Goal: Task Accomplishment & Management: Use online tool/utility

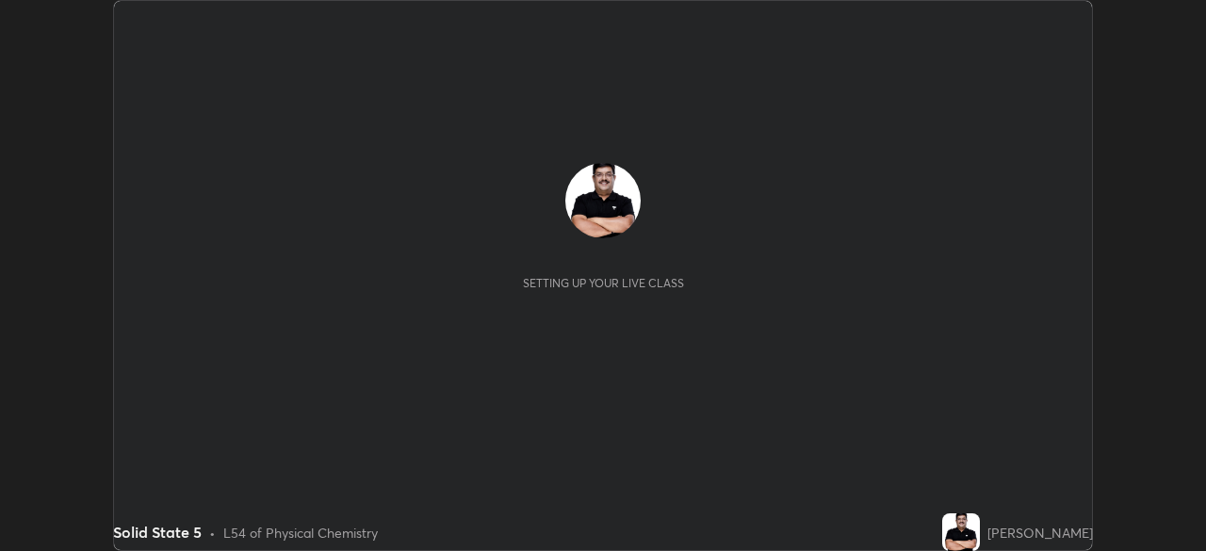
scroll to position [551, 1205]
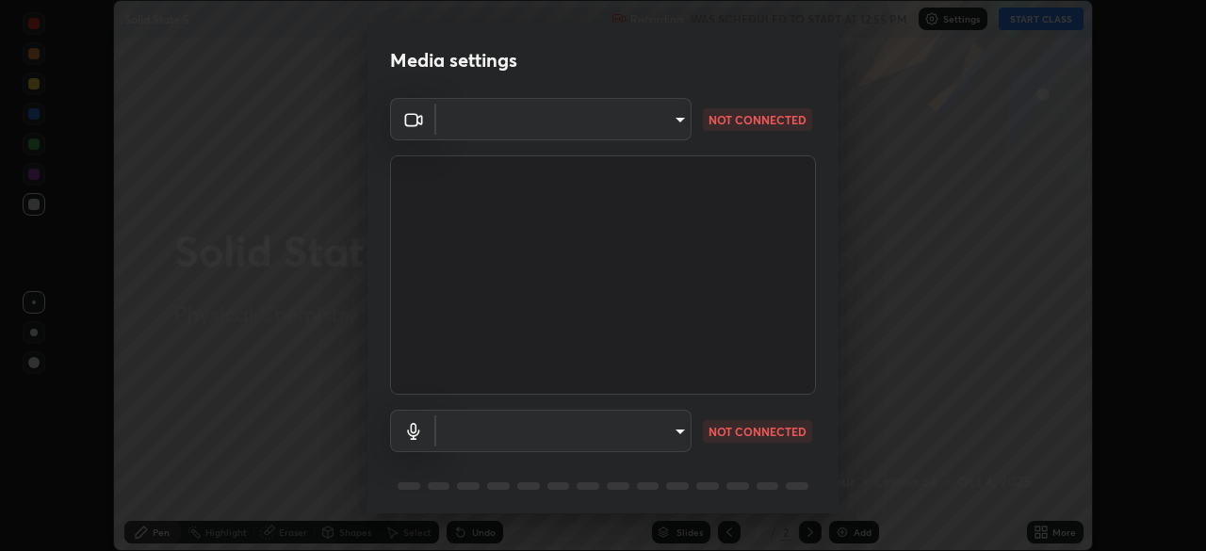
type input "e2589715ab8eab22b2355714ee0860579025c0f65aae9f1d0f1d014e139d6104"
click at [665, 431] on body "Erase all Solid State 5 Recording WAS SCHEDULED TO START AT 12:55 PM Settings S…" at bounding box center [603, 275] width 1206 height 551
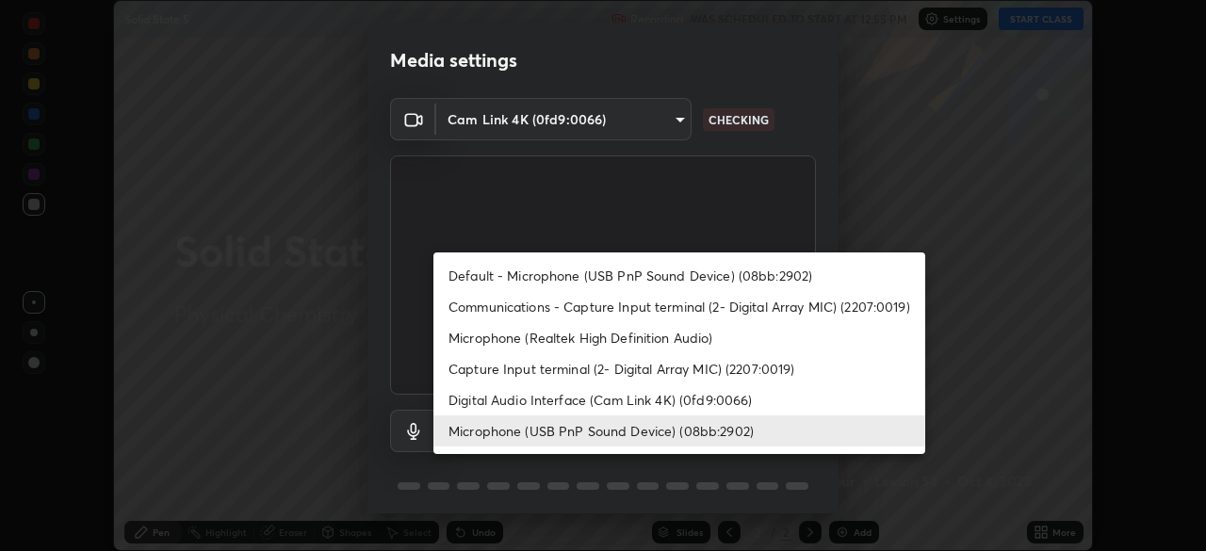
click at [653, 270] on li "Default - Microphone (USB PnP Sound Device) (08bb:2902)" at bounding box center [679, 275] width 492 height 31
type input "default"
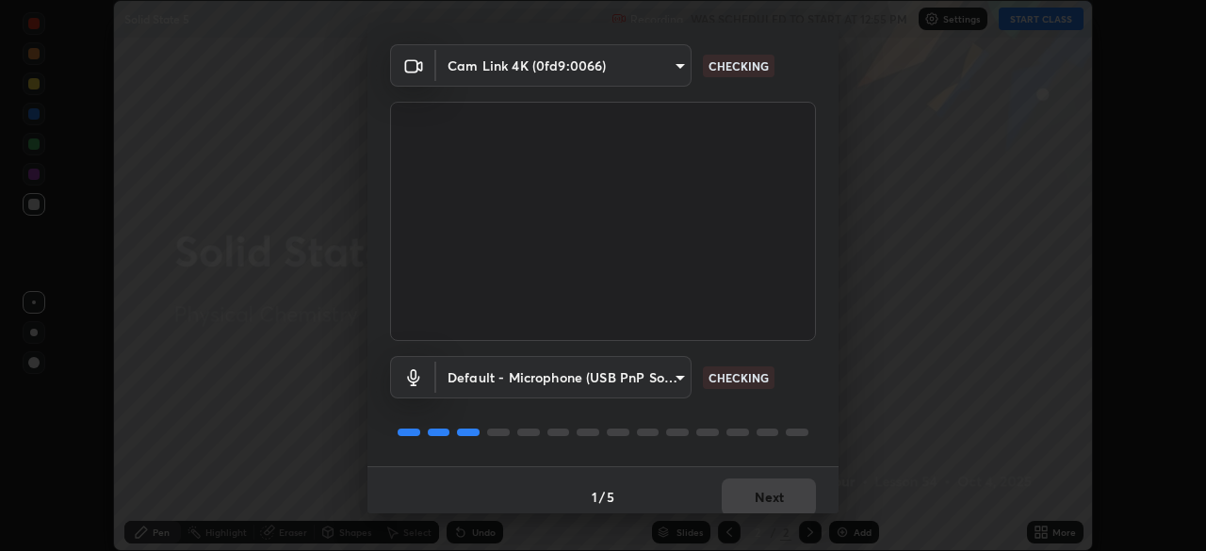
scroll to position [67, 0]
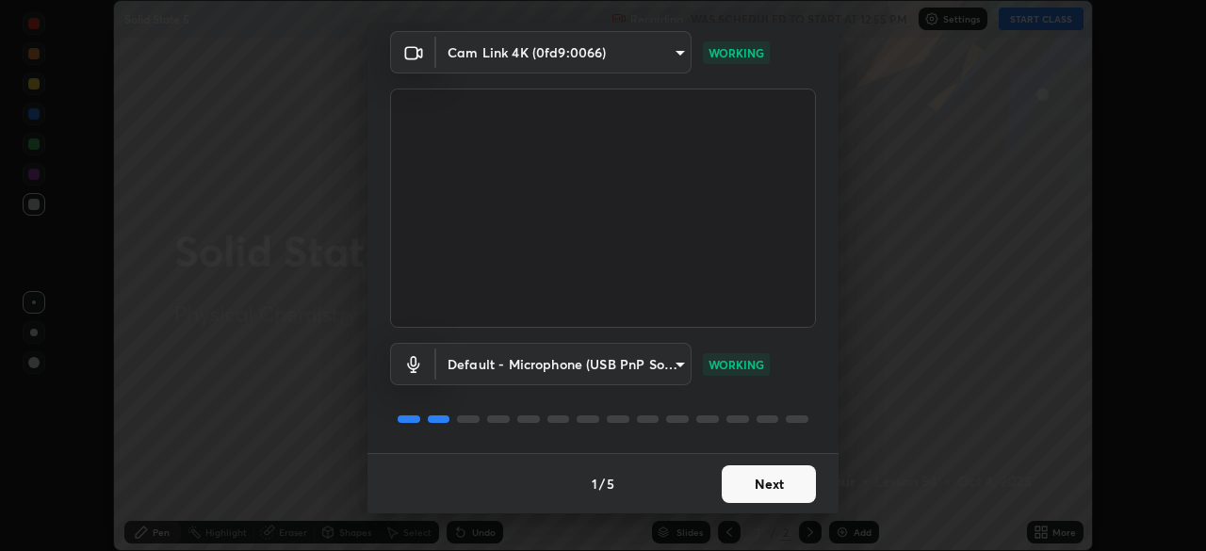
click at [758, 488] on button "Next" at bounding box center [769, 484] width 94 height 38
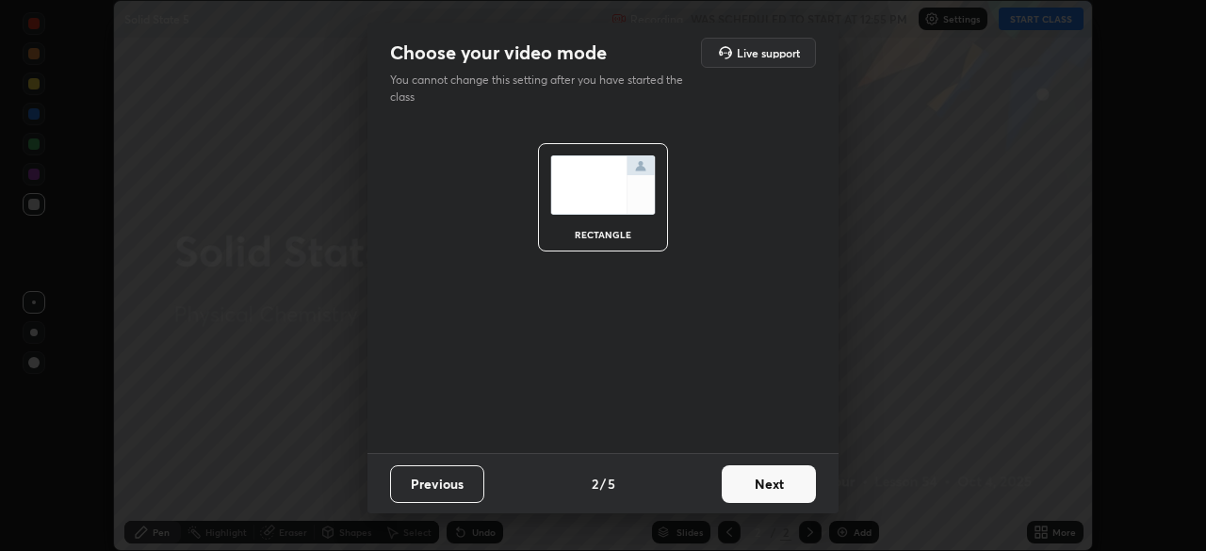
scroll to position [0, 0]
click at [764, 488] on button "Next" at bounding box center [769, 484] width 94 height 38
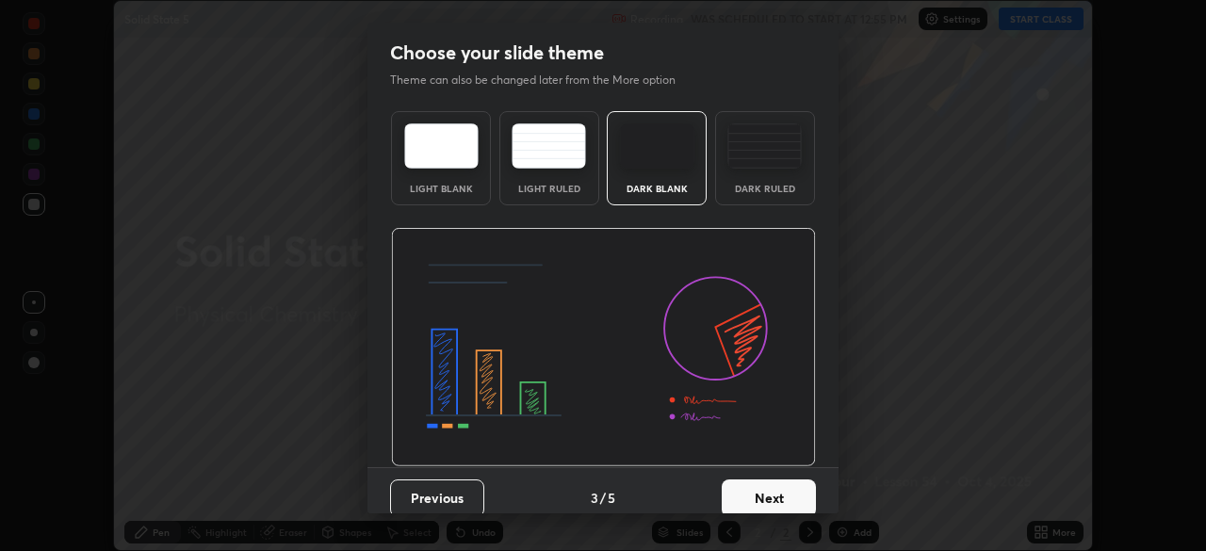
click at [795, 497] on button "Next" at bounding box center [769, 499] width 94 height 38
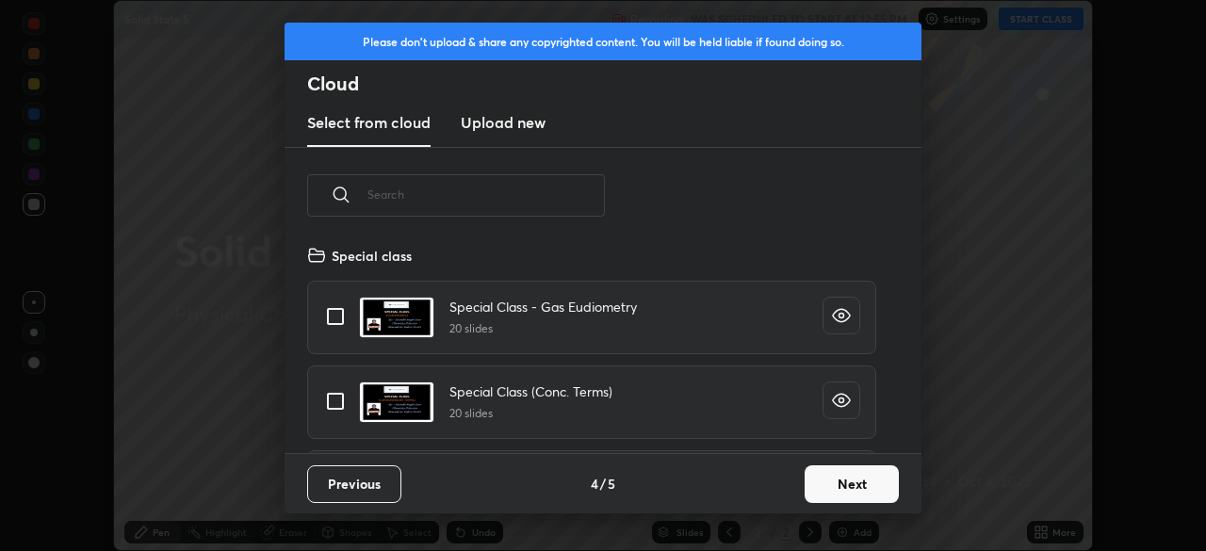
scroll to position [209, 605]
click at [840, 484] on button "Next" at bounding box center [852, 484] width 94 height 38
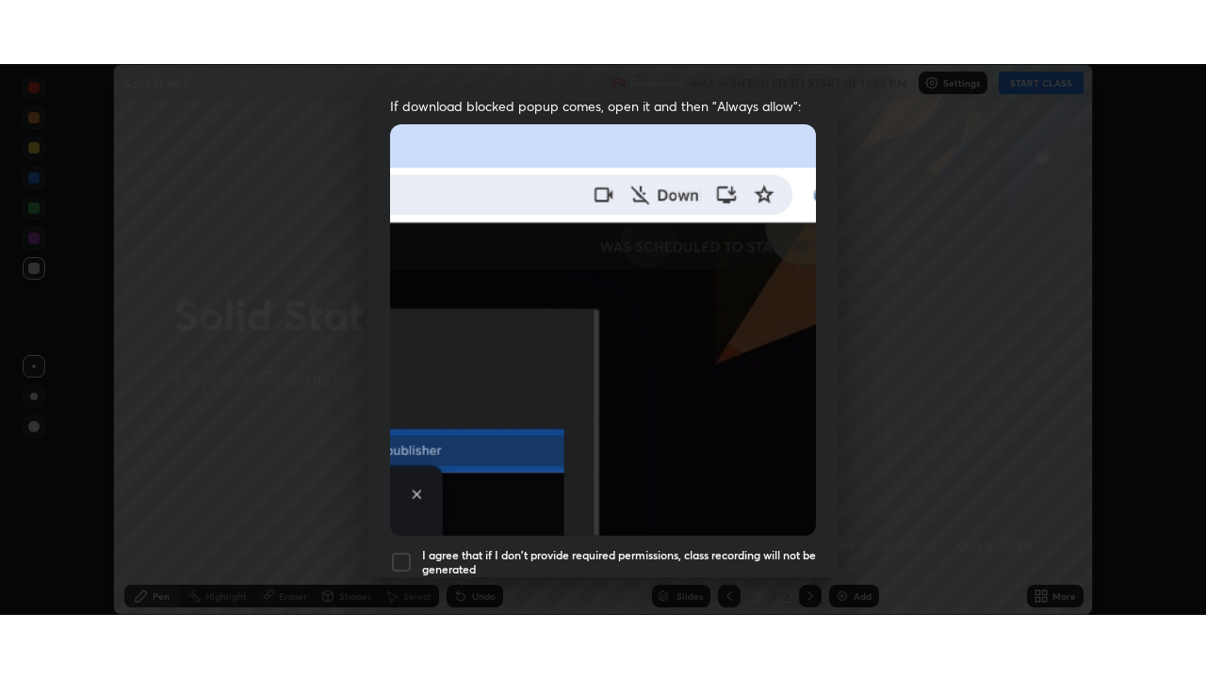
scroll to position [449, 0]
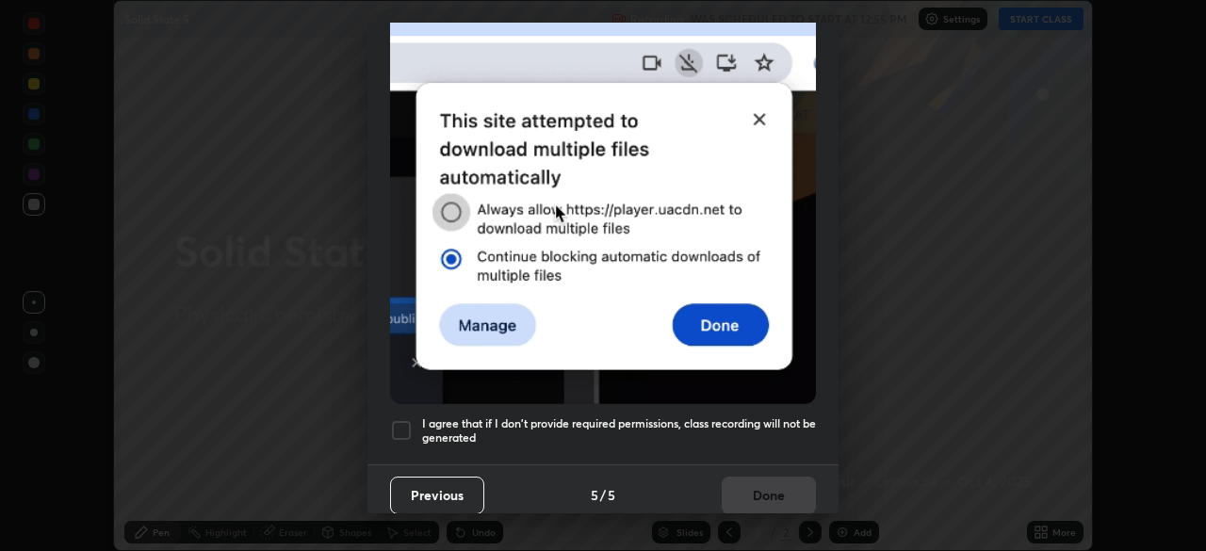
click at [409, 420] on div at bounding box center [401, 430] width 23 height 23
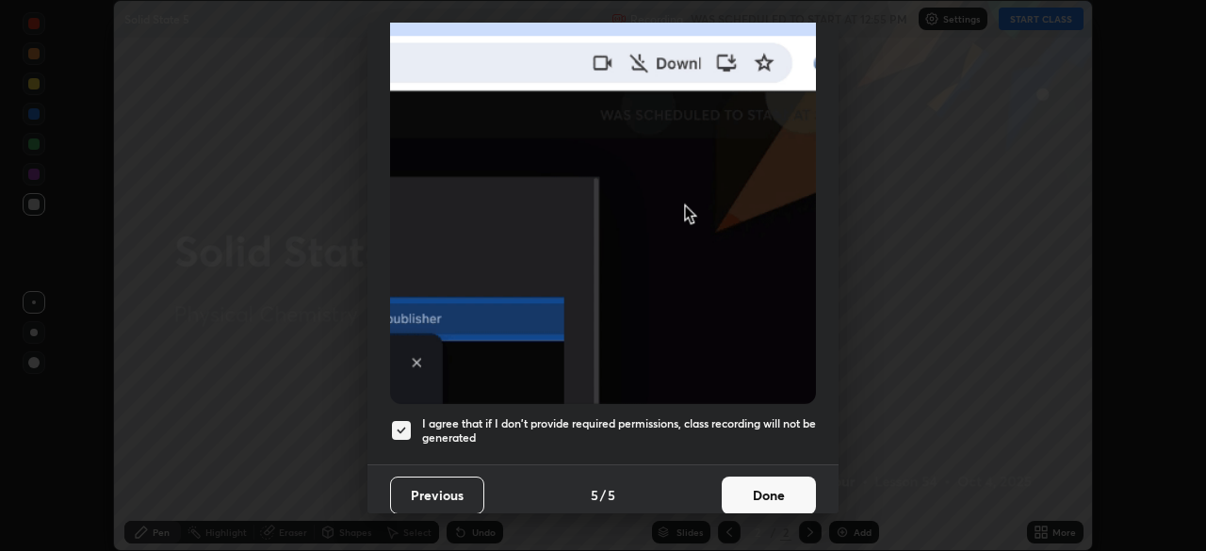
click at [741, 481] on button "Done" at bounding box center [769, 496] width 94 height 38
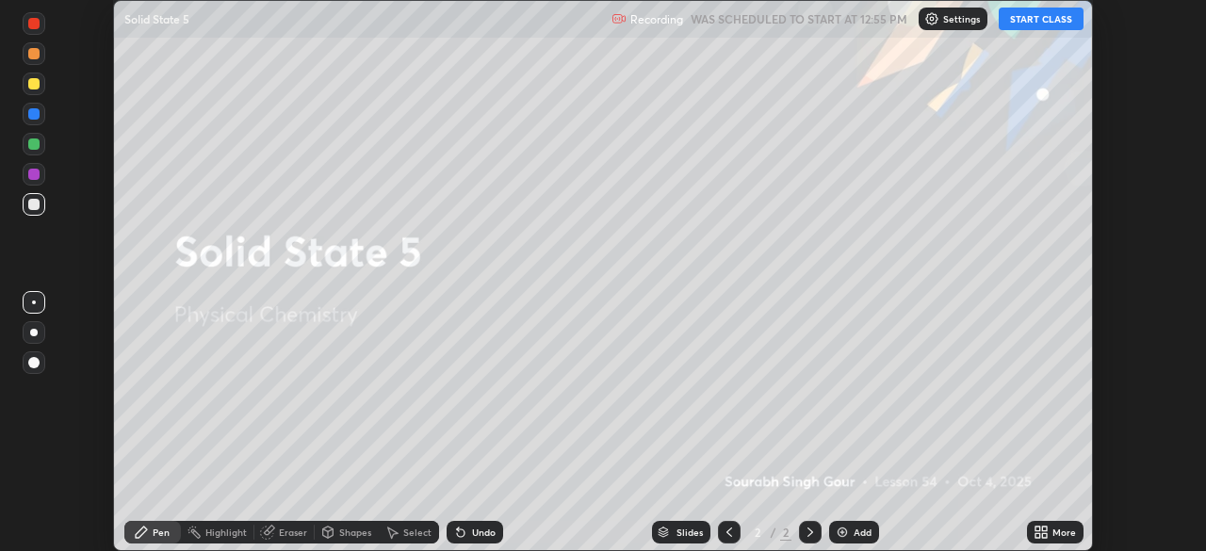
click at [1038, 16] on button "START CLASS" at bounding box center [1041, 19] width 85 height 23
click at [1044, 529] on icon at bounding box center [1044, 529] width 5 height 5
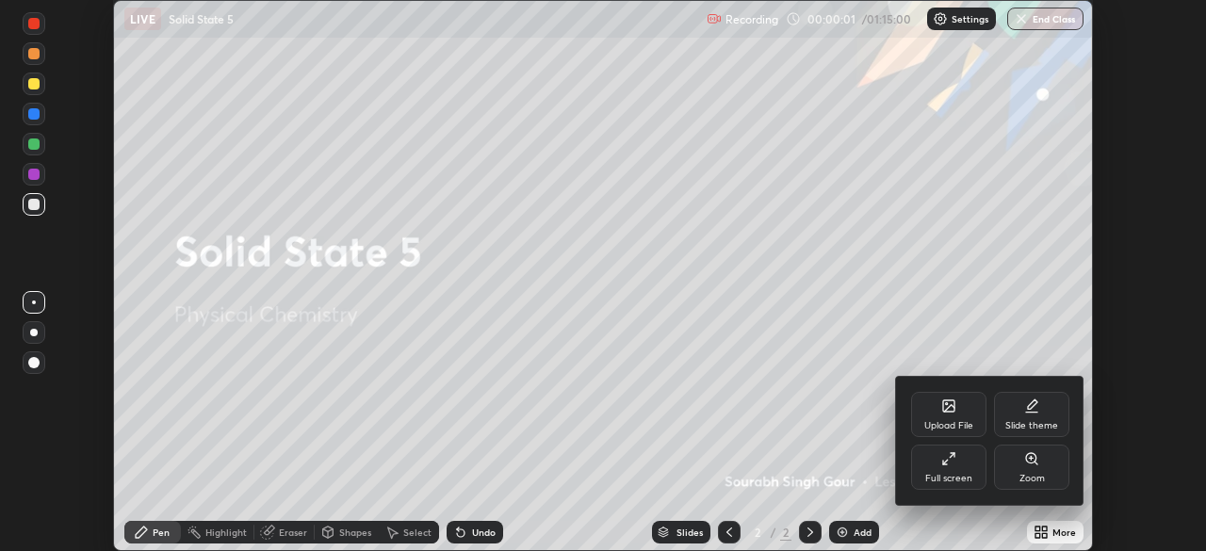
click at [960, 470] on div "Full screen" at bounding box center [948, 467] width 75 height 45
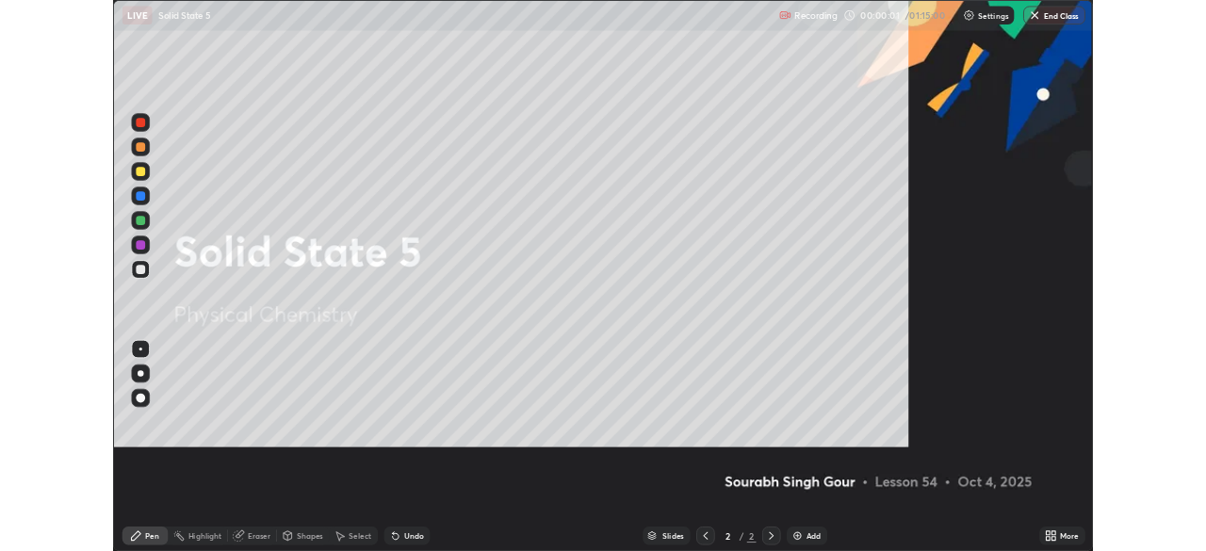
scroll to position [678, 1206]
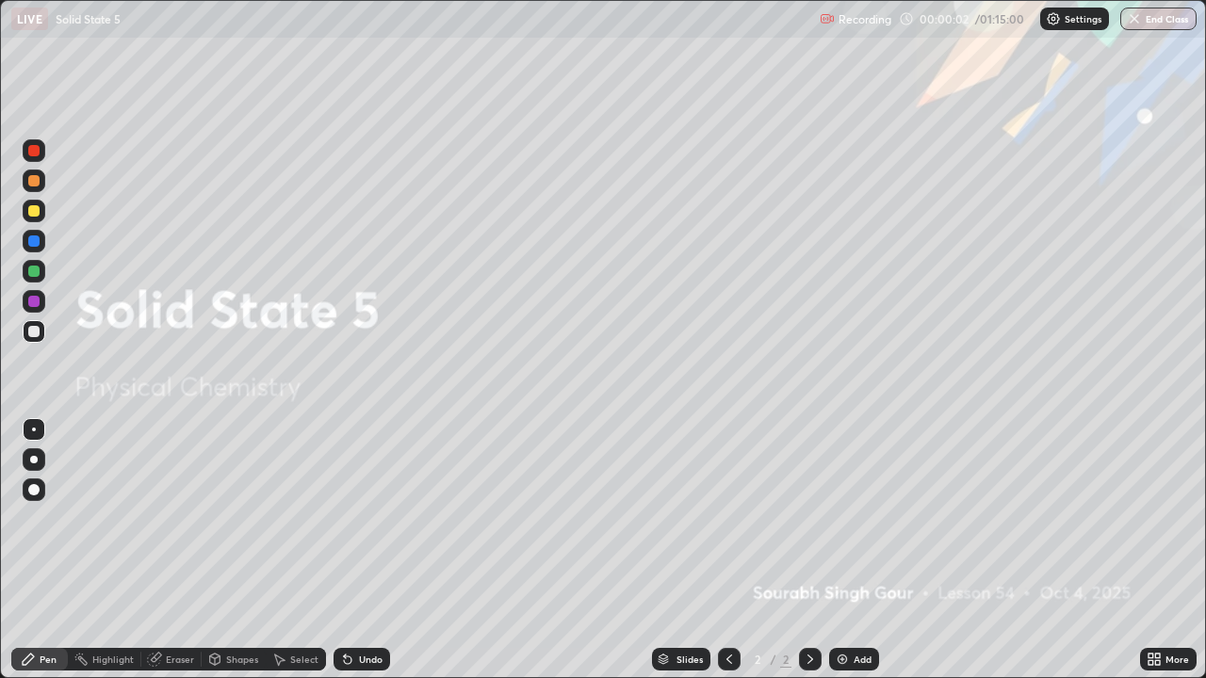
click at [846, 550] on img at bounding box center [842, 659] width 15 height 15
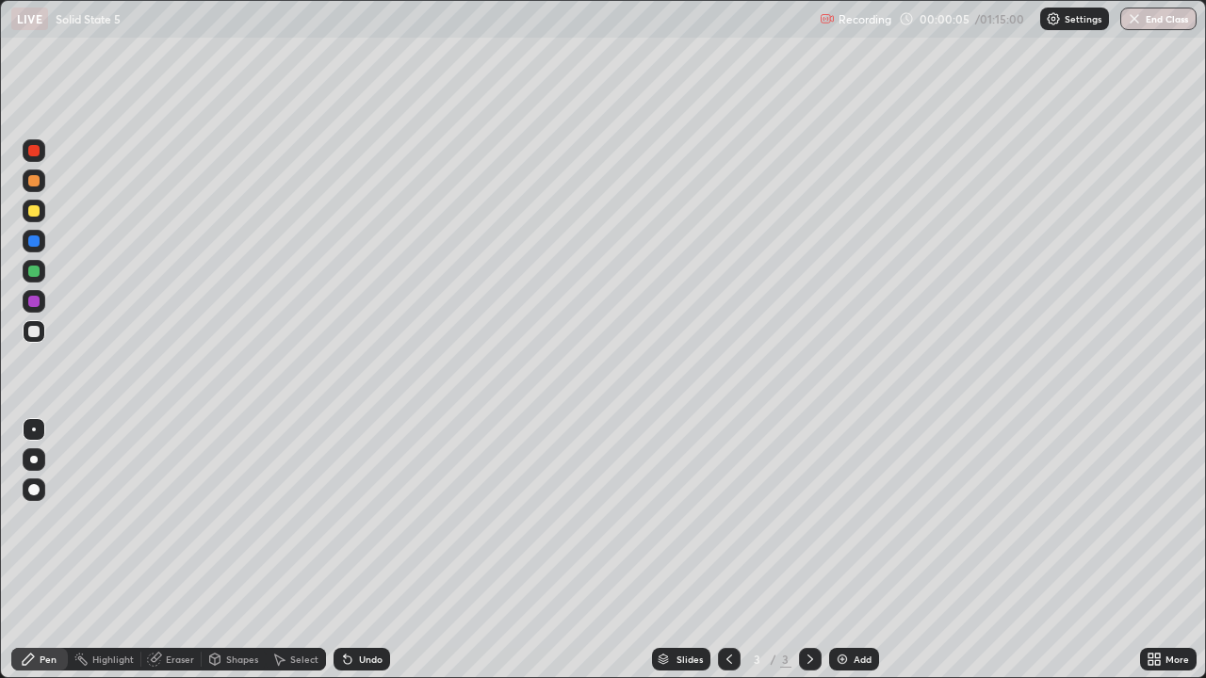
click at [32, 461] on div at bounding box center [34, 460] width 8 height 8
click at [34, 206] on div at bounding box center [33, 210] width 11 height 11
click at [39, 331] on div at bounding box center [33, 331] width 11 height 11
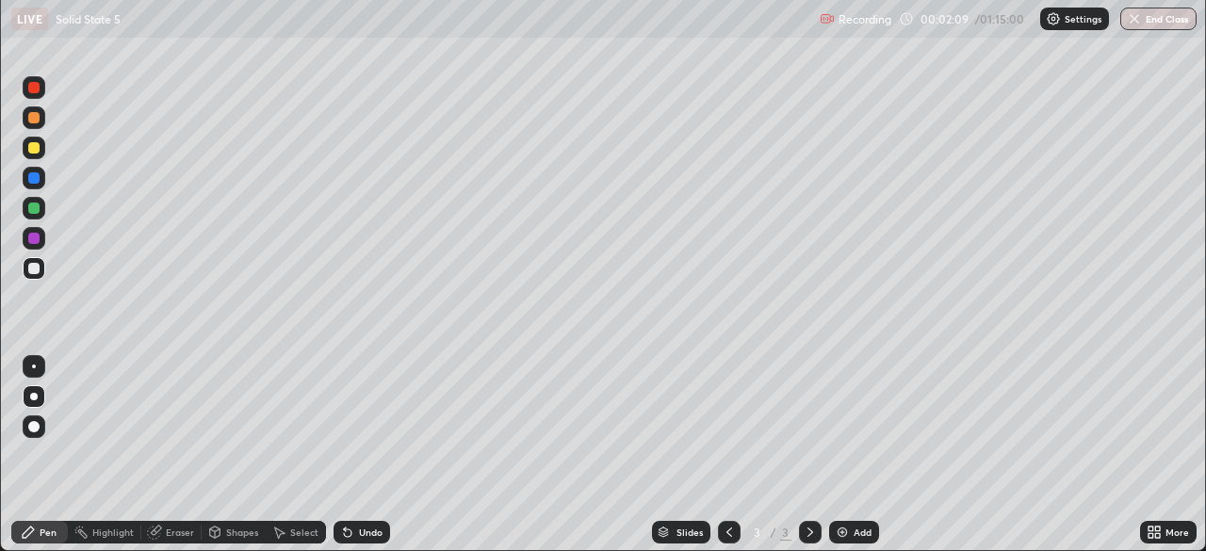
scroll to position [93663, 93008]
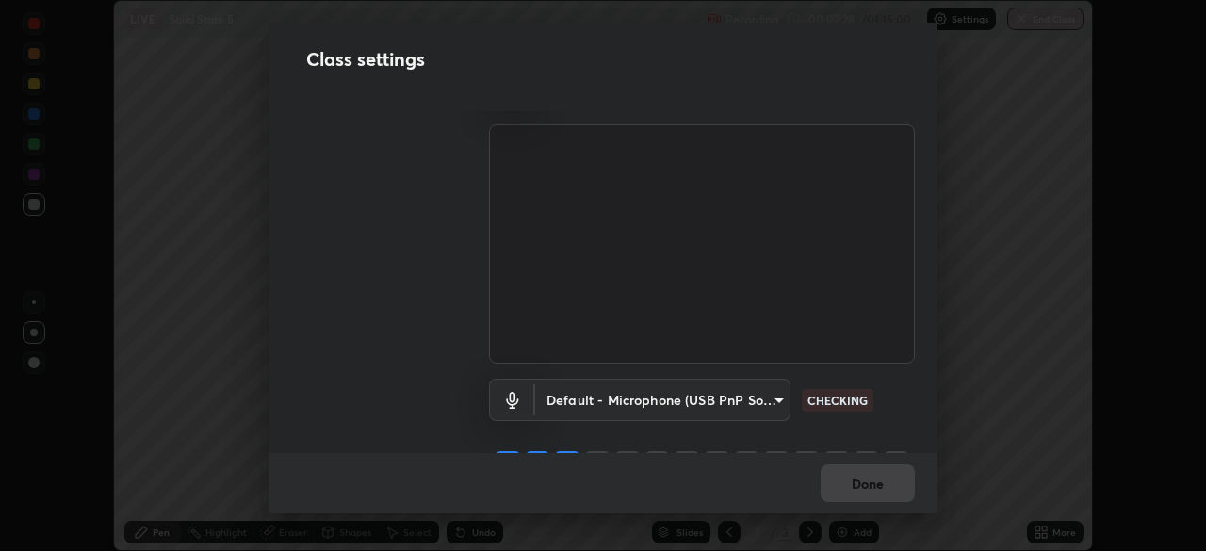
scroll to position [63, 0]
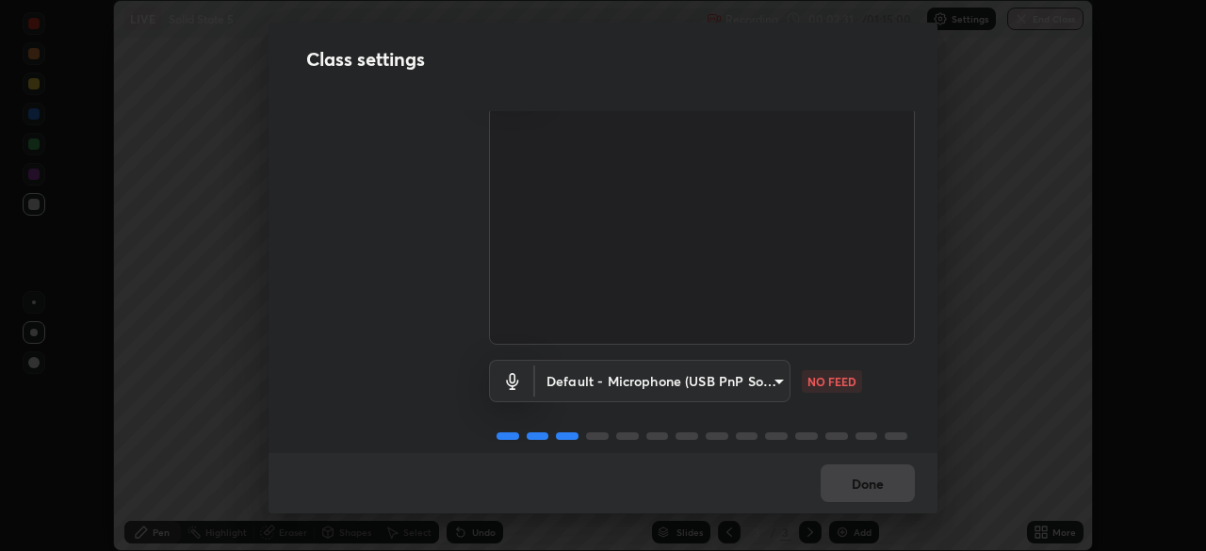
click at [650, 379] on body "Erase all LIVE Solid State 5 Recording 00:02:31 / 01:15:00 Settings End Class S…" at bounding box center [603, 275] width 1206 height 551
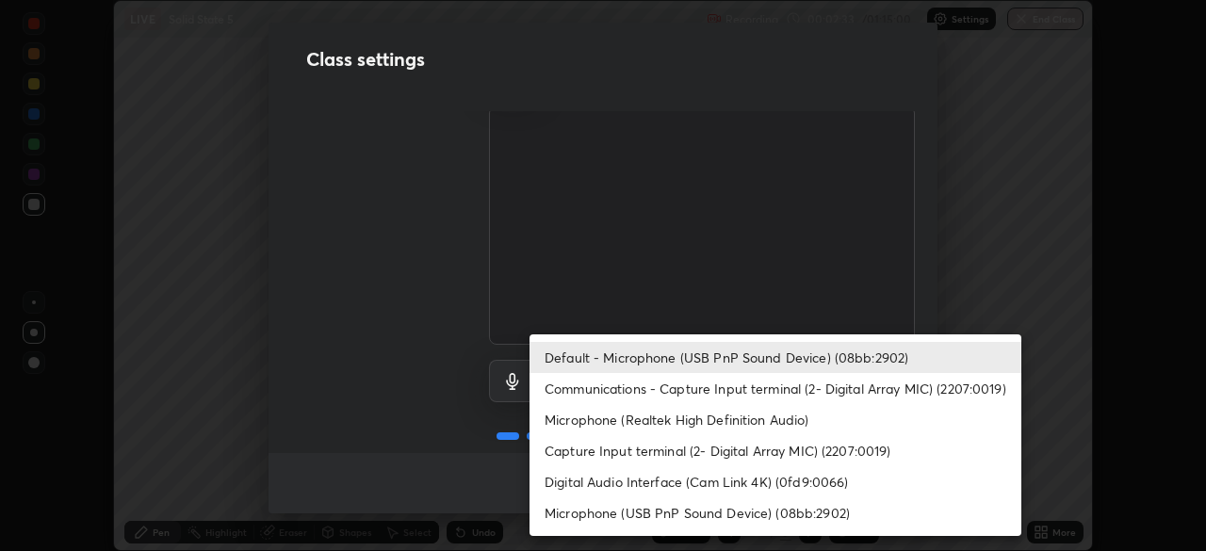
click at [601, 418] on li "Microphone (Realtek High Definition Audio)" at bounding box center [775, 419] width 492 height 31
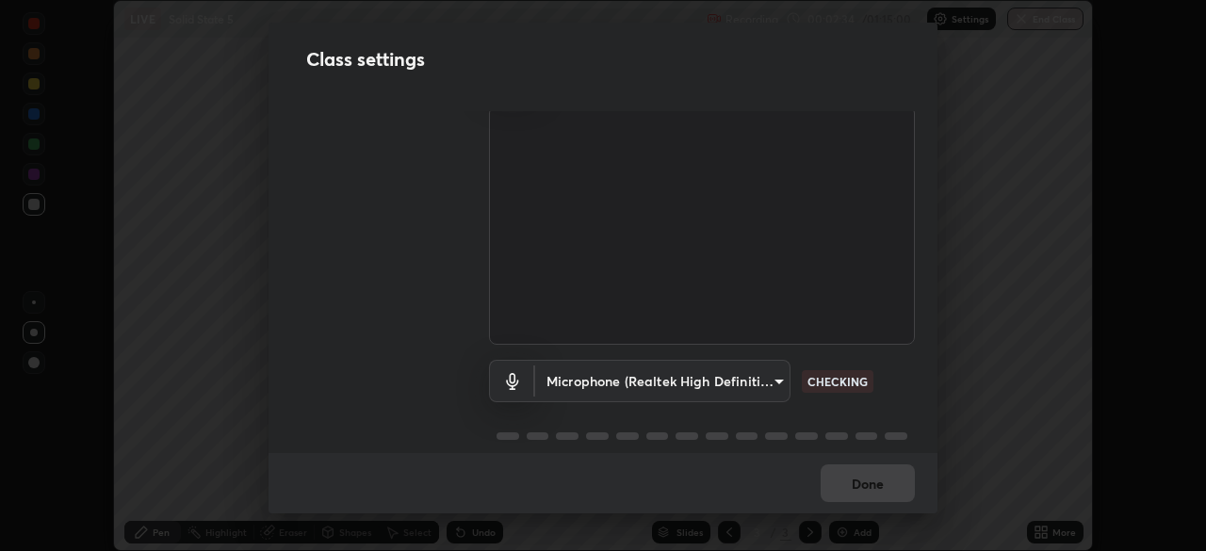
click at [621, 383] on body "Erase all LIVE Solid State 5 Recording 00:02:34 / 01:15:00 Settings End Class S…" at bounding box center [603, 275] width 1206 height 551
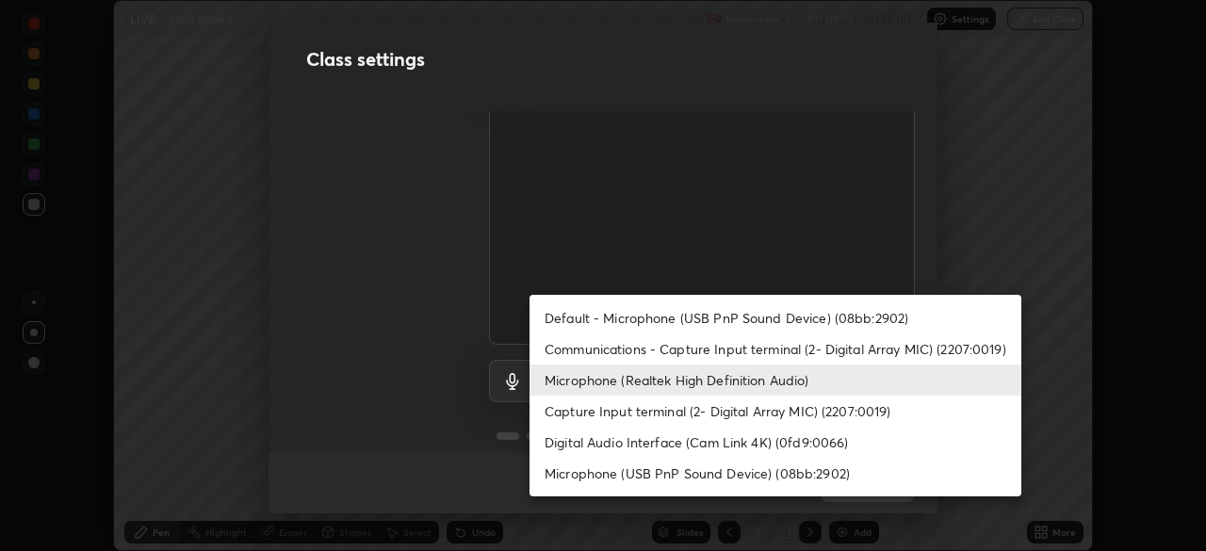
click at [611, 314] on li "Default - Microphone (USB PnP Sound Device) (08bb:2902)" at bounding box center [775, 317] width 492 height 31
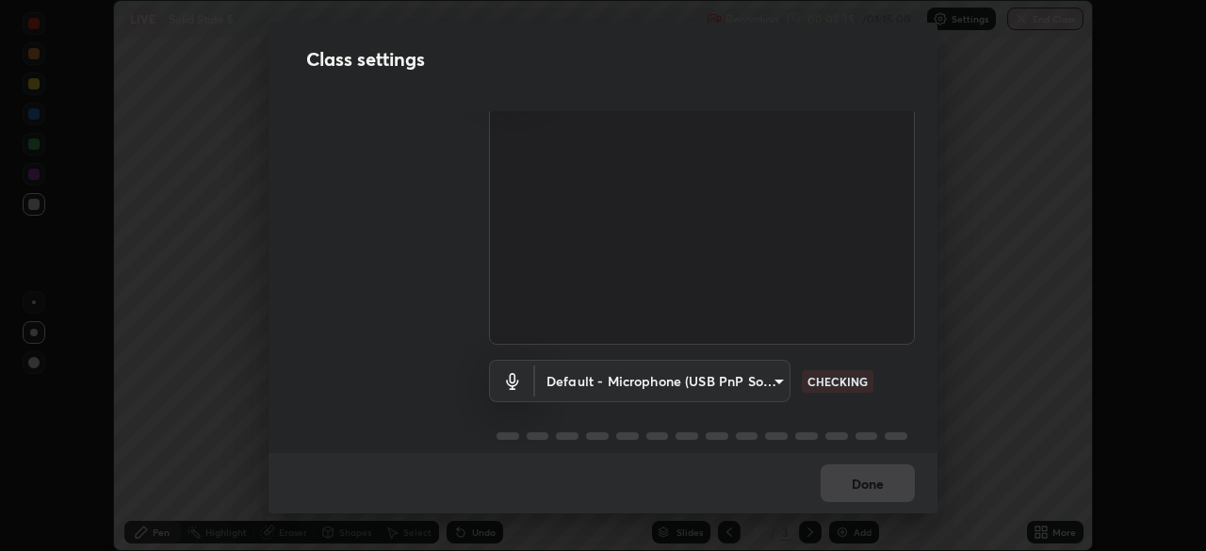
type input "default"
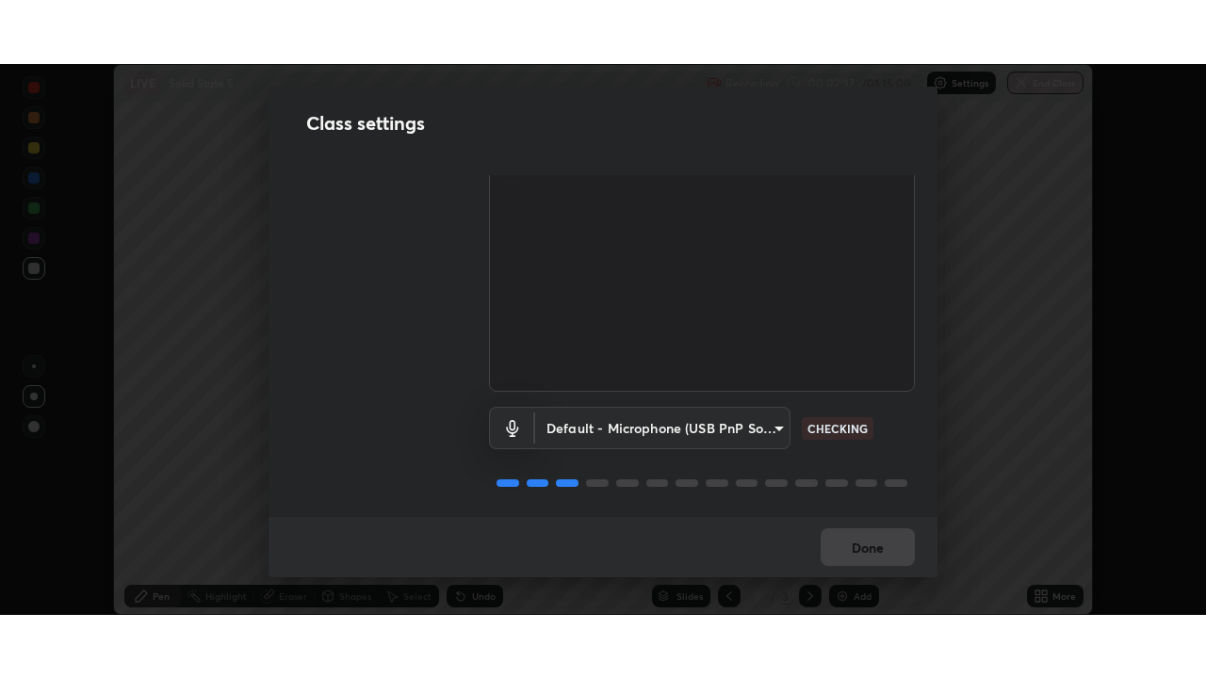
scroll to position [81, 0]
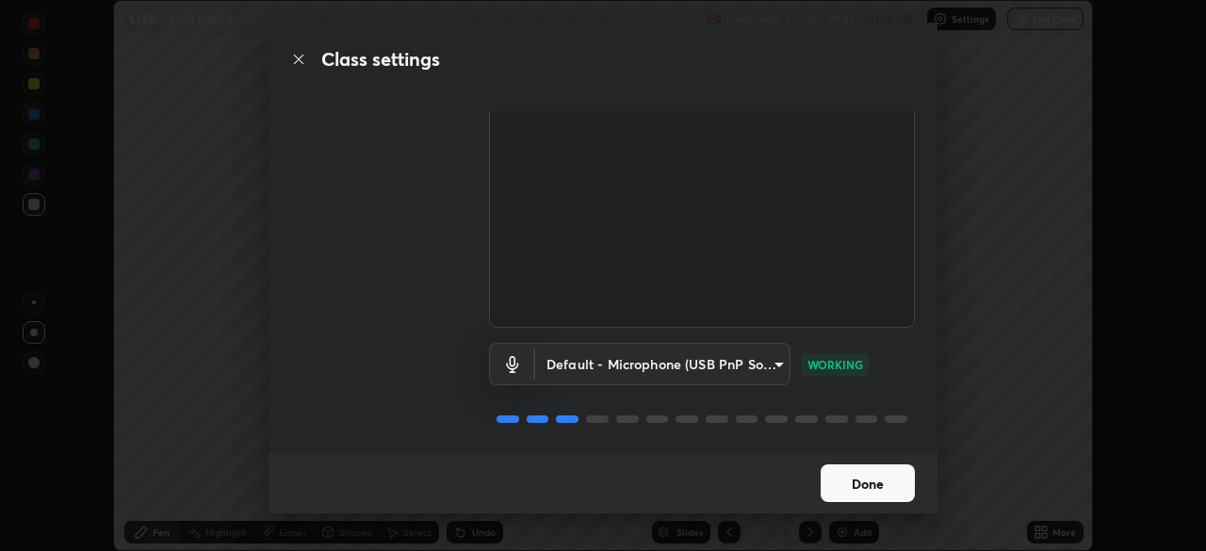
click at [853, 480] on button "Done" at bounding box center [868, 483] width 94 height 38
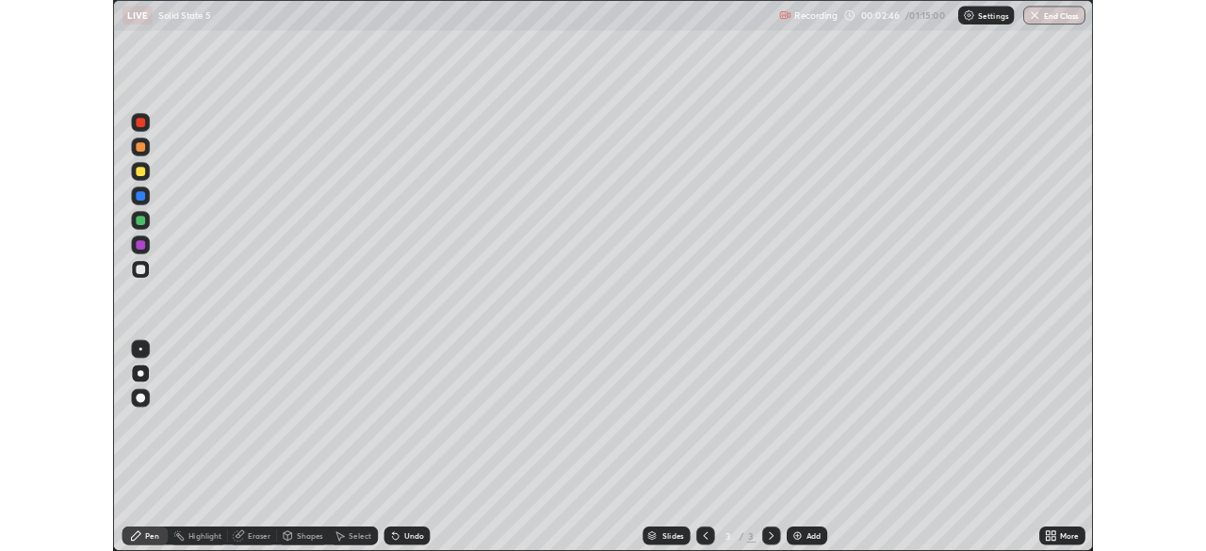
scroll to position [678, 1206]
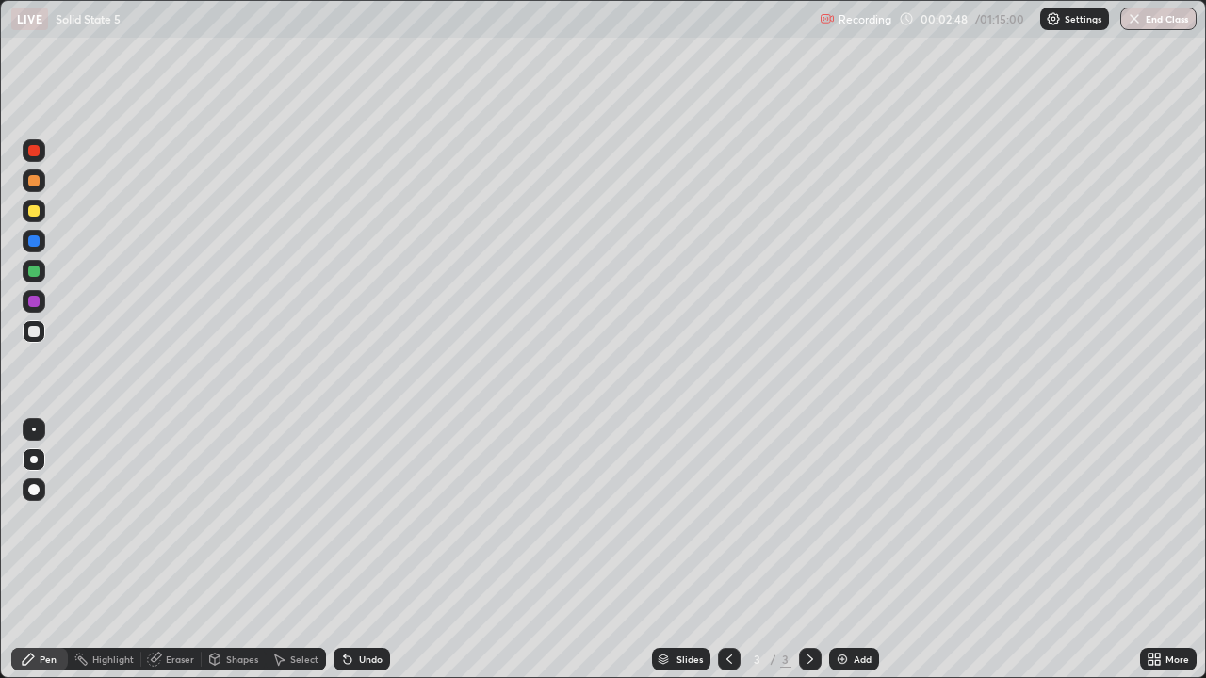
click at [1152, 550] on icon at bounding box center [1154, 659] width 15 height 15
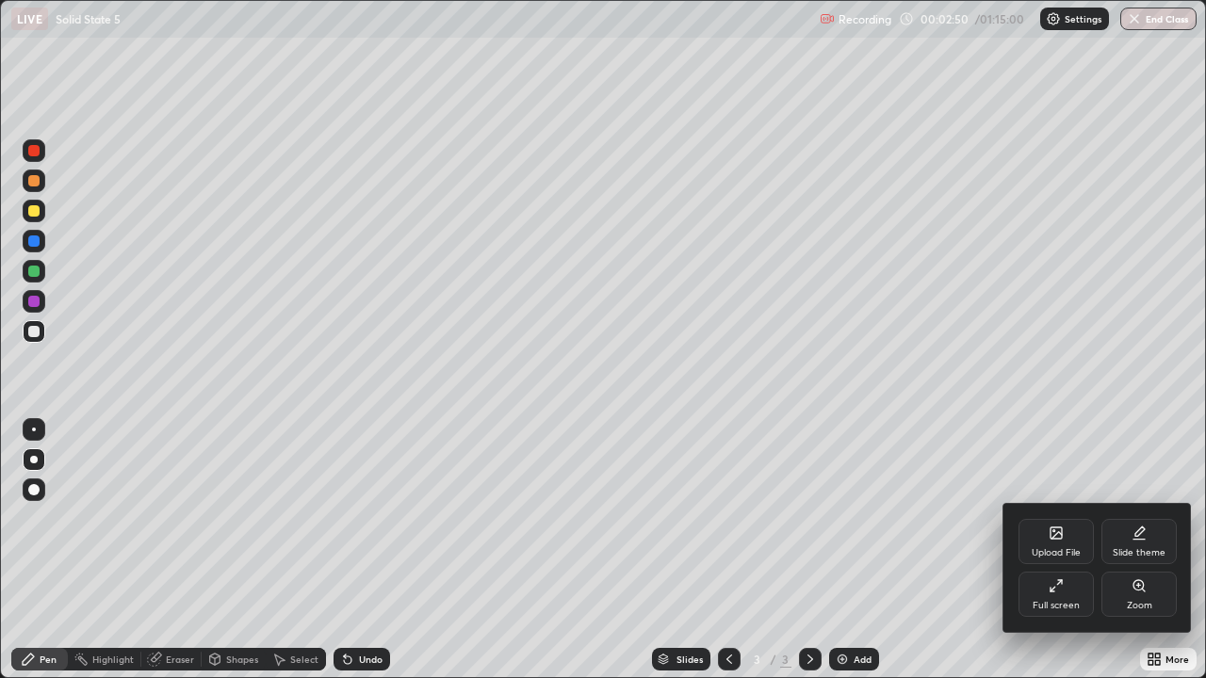
click at [1053, 550] on icon at bounding box center [1056, 585] width 15 height 15
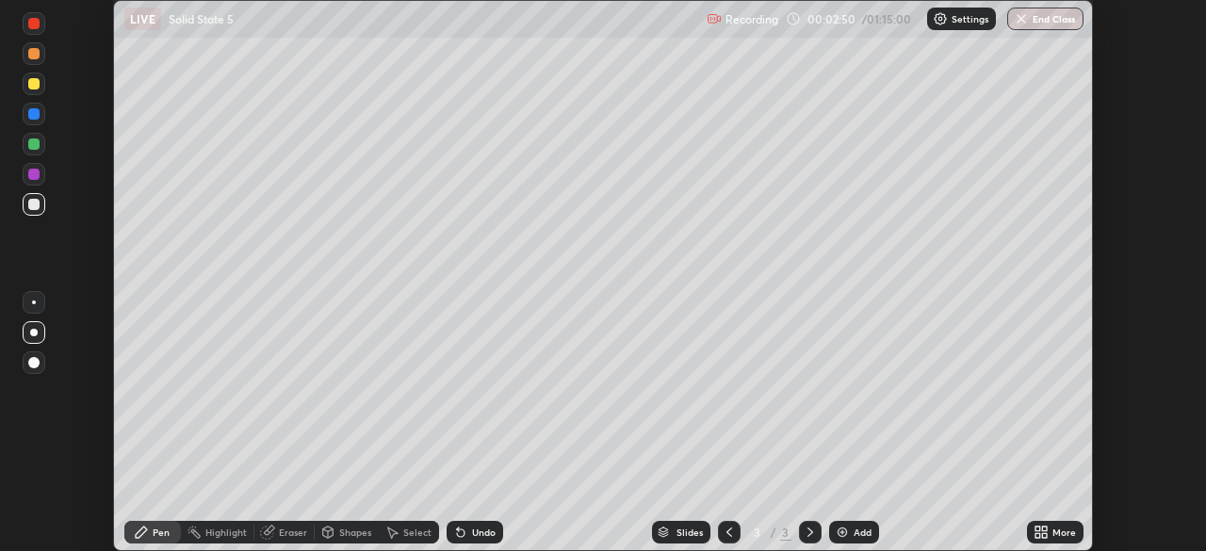
scroll to position [93663, 93008]
